Goal: Task Accomplishment & Management: Complete application form

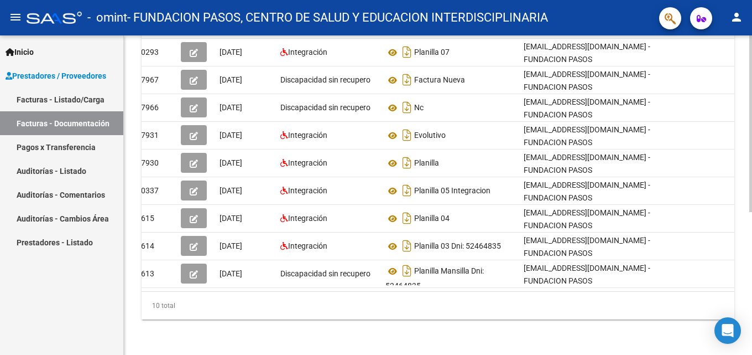
scroll to position [0, 15]
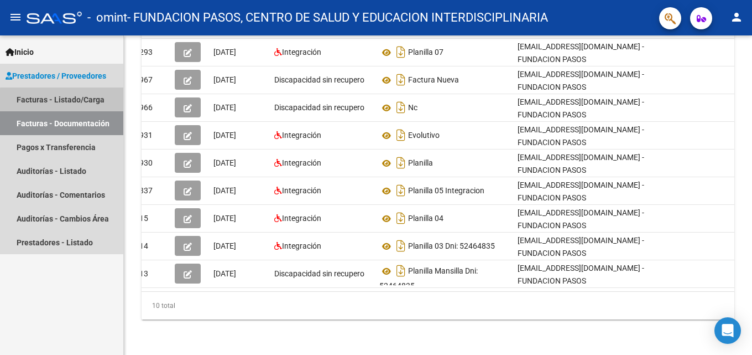
click at [101, 110] on link "Facturas - Listado/Carga" at bounding box center [61, 99] width 123 height 24
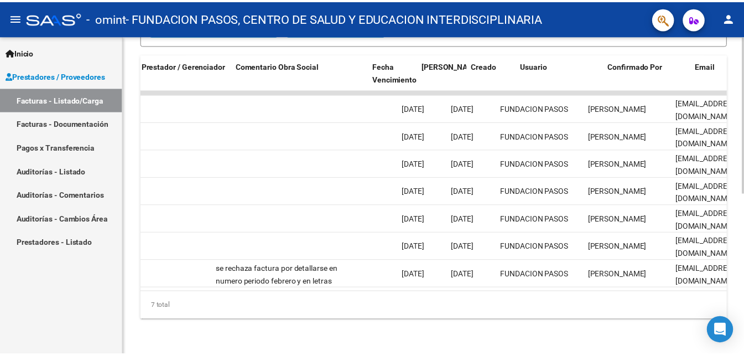
scroll to position [0, 1740]
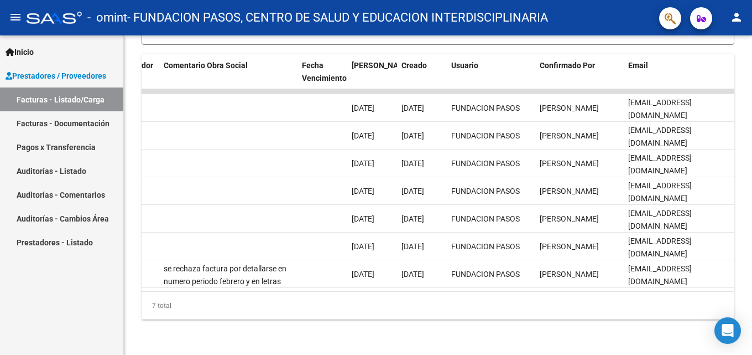
click at [738, 20] on mat-icon "person" at bounding box center [736, 17] width 13 height 13
click at [715, 73] on button "exit_to_app Salir" at bounding box center [715, 73] width 68 height 27
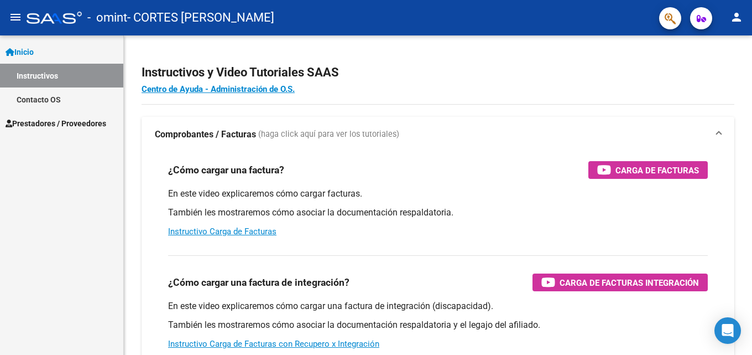
click at [66, 123] on span "Prestadores / Proveedores" at bounding box center [56, 123] width 101 height 12
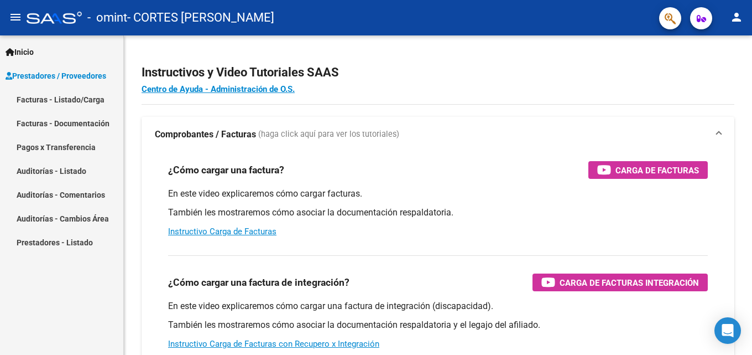
click at [76, 95] on link "Facturas - Listado/Carga" at bounding box center [61, 99] width 123 height 24
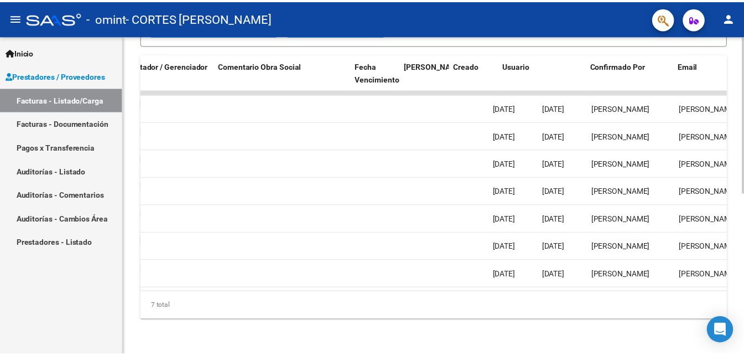
scroll to position [0, 1701]
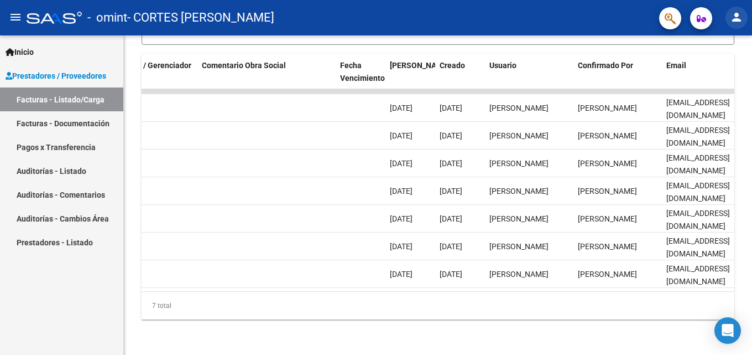
click at [734, 17] on mat-icon "person" at bounding box center [736, 17] width 13 height 13
click at [707, 80] on button "exit_to_app Salir" at bounding box center [715, 73] width 68 height 27
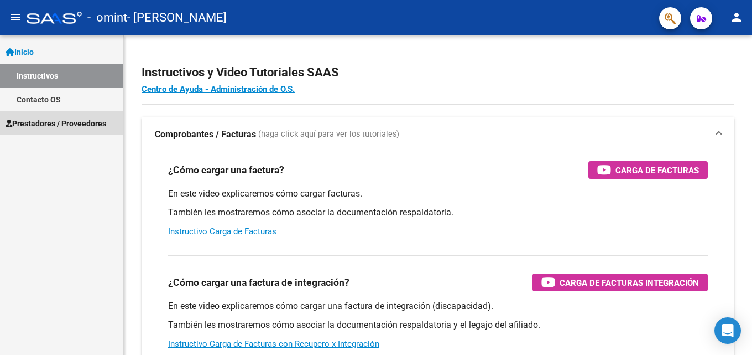
click at [51, 124] on span "Prestadores / Proveedores" at bounding box center [56, 123] width 101 height 12
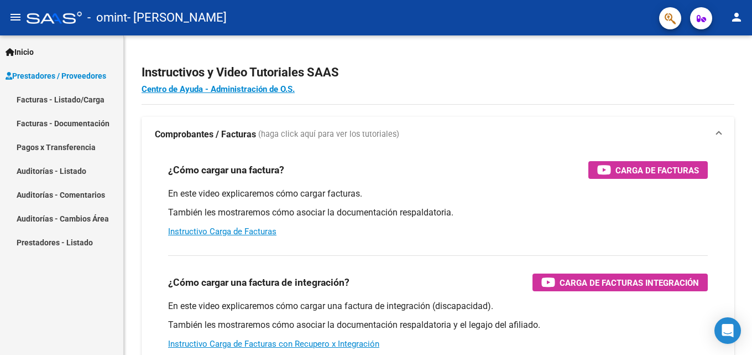
click at [68, 97] on link "Facturas - Listado/Carga" at bounding box center [61, 99] width 123 height 24
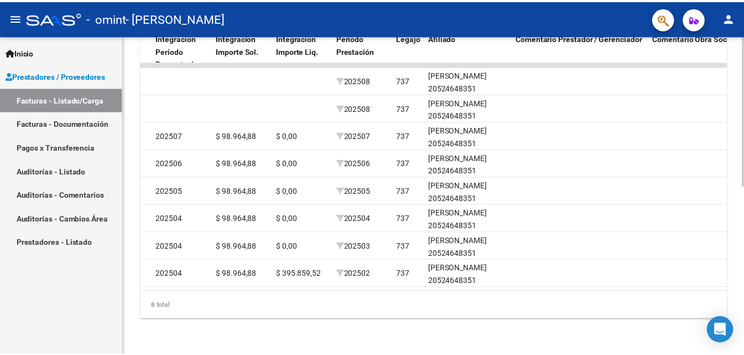
scroll to position [0, 1588]
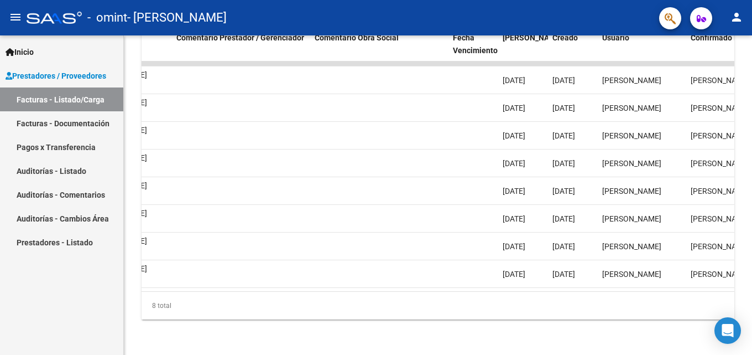
click at [739, 14] on mat-icon "person" at bounding box center [736, 17] width 13 height 13
click at [717, 74] on button "exit_to_app Salir" at bounding box center [715, 73] width 68 height 27
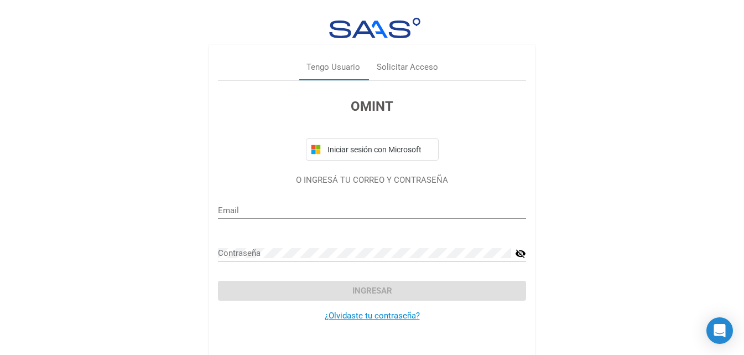
type input "sarnagos@yahoo.com.ar"
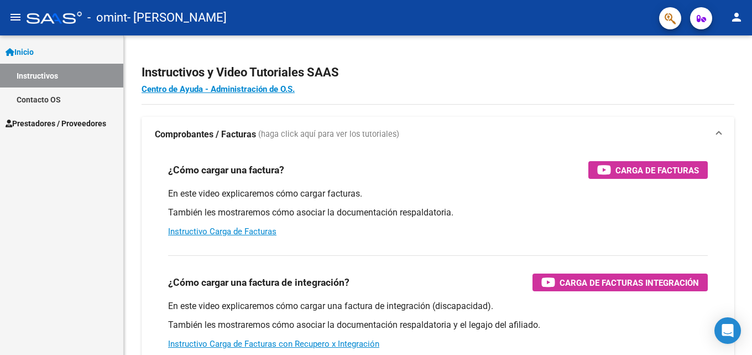
click at [69, 120] on span "Prestadores / Proveedores" at bounding box center [56, 123] width 101 height 12
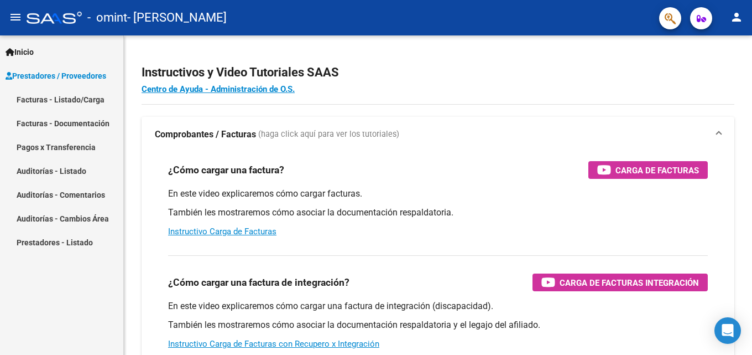
click at [82, 102] on link "Facturas - Listado/Carga" at bounding box center [61, 99] width 123 height 24
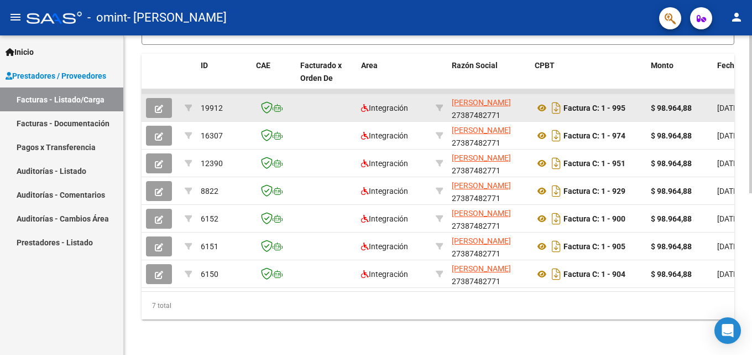
click at [165, 98] on button "button" at bounding box center [159, 108] width 26 height 20
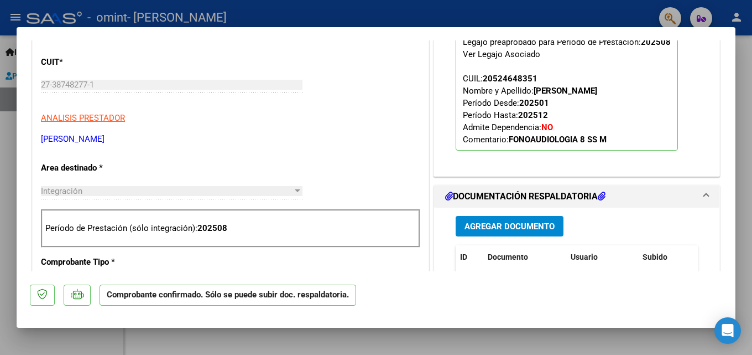
scroll to position [332, 0]
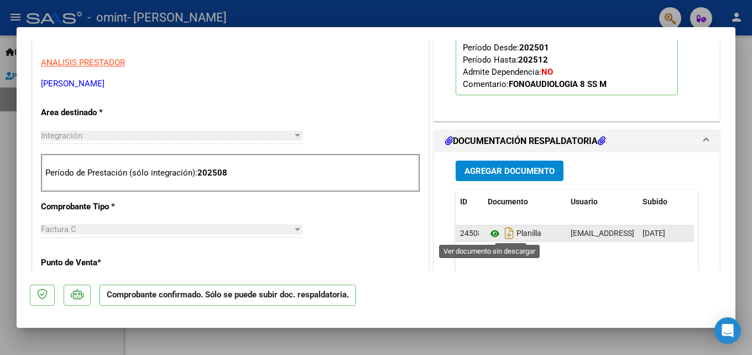
click at [492, 231] on icon at bounding box center [495, 233] width 14 height 13
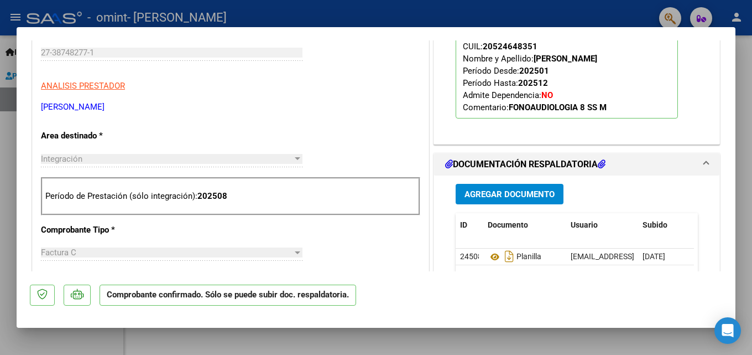
scroll to position [253, 0]
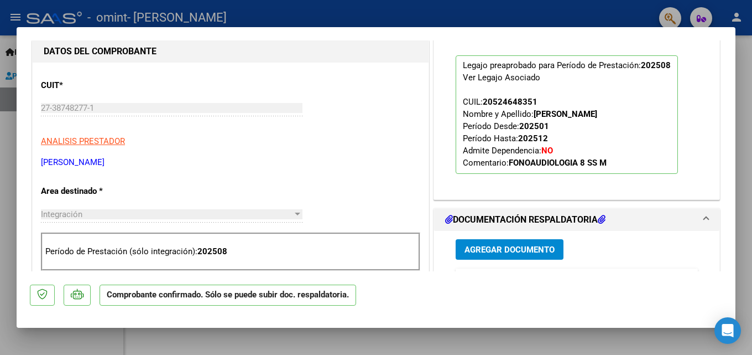
type input "$ 0,00"
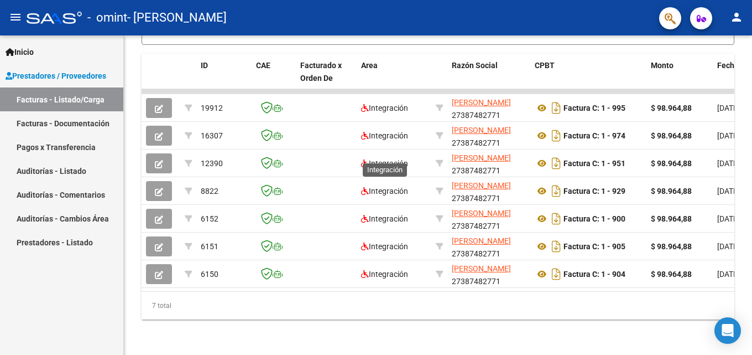
scroll to position [328, 0]
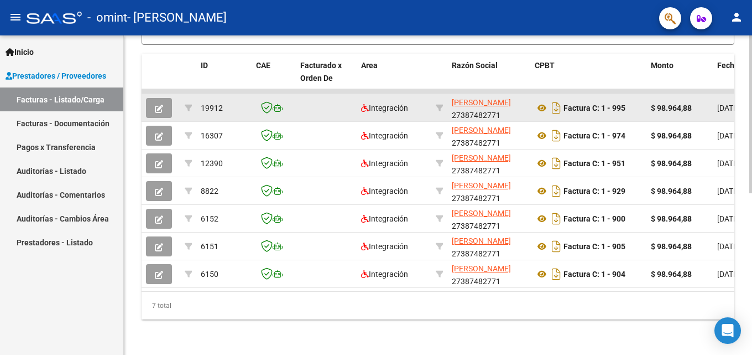
click at [360, 97] on datatable-body-cell "Integración" at bounding box center [394, 107] width 75 height 27
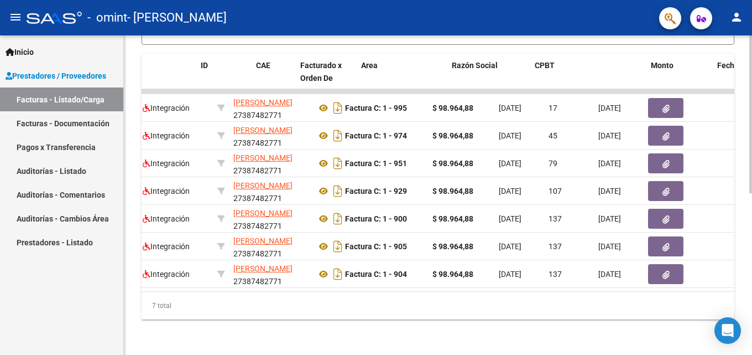
scroll to position [0, 0]
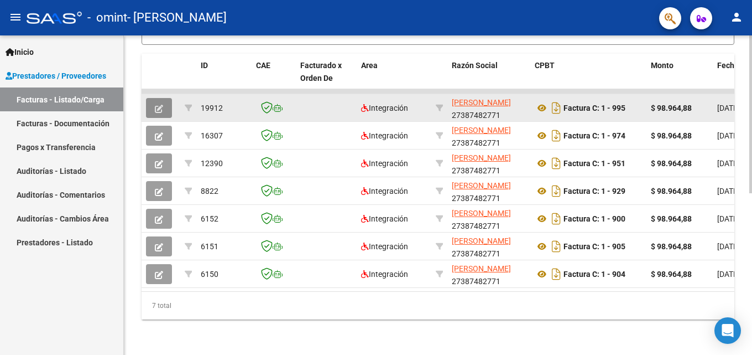
click at [158, 105] on icon "button" at bounding box center [159, 109] width 8 height 8
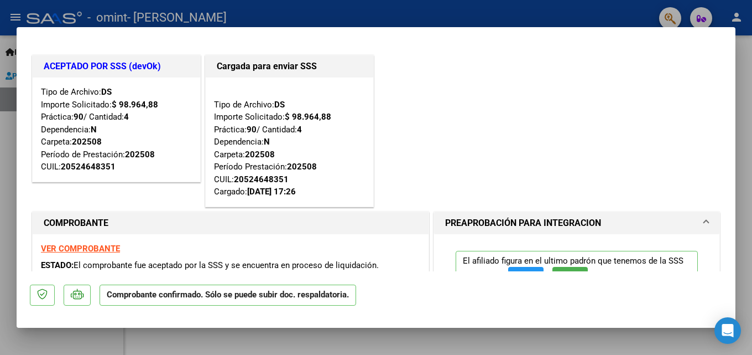
type input "$ 0,00"
